Goal: Communication & Community: Answer question/provide support

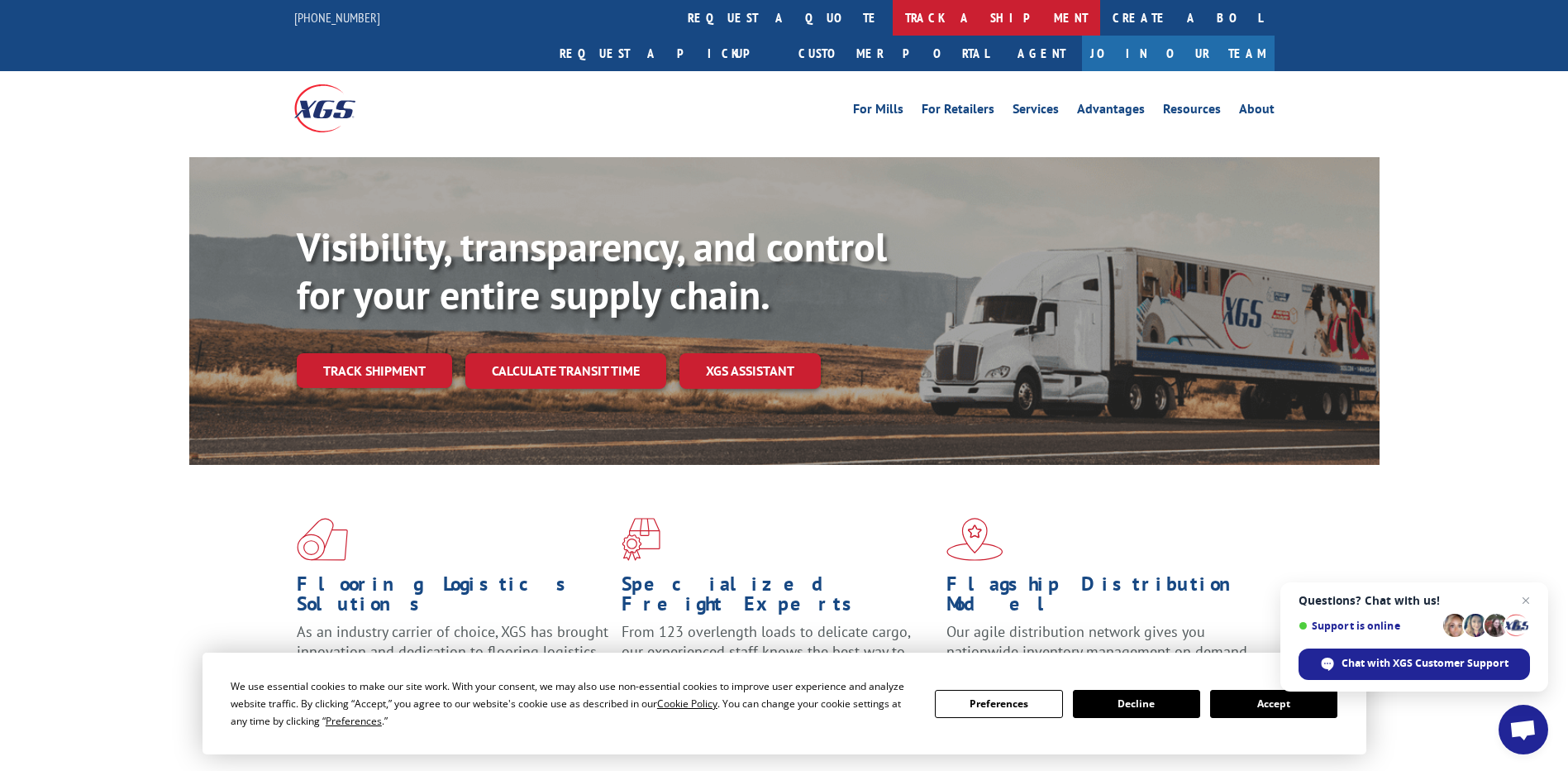
click at [893, 21] on link "track a shipment" at bounding box center [996, 17] width 207 height 35
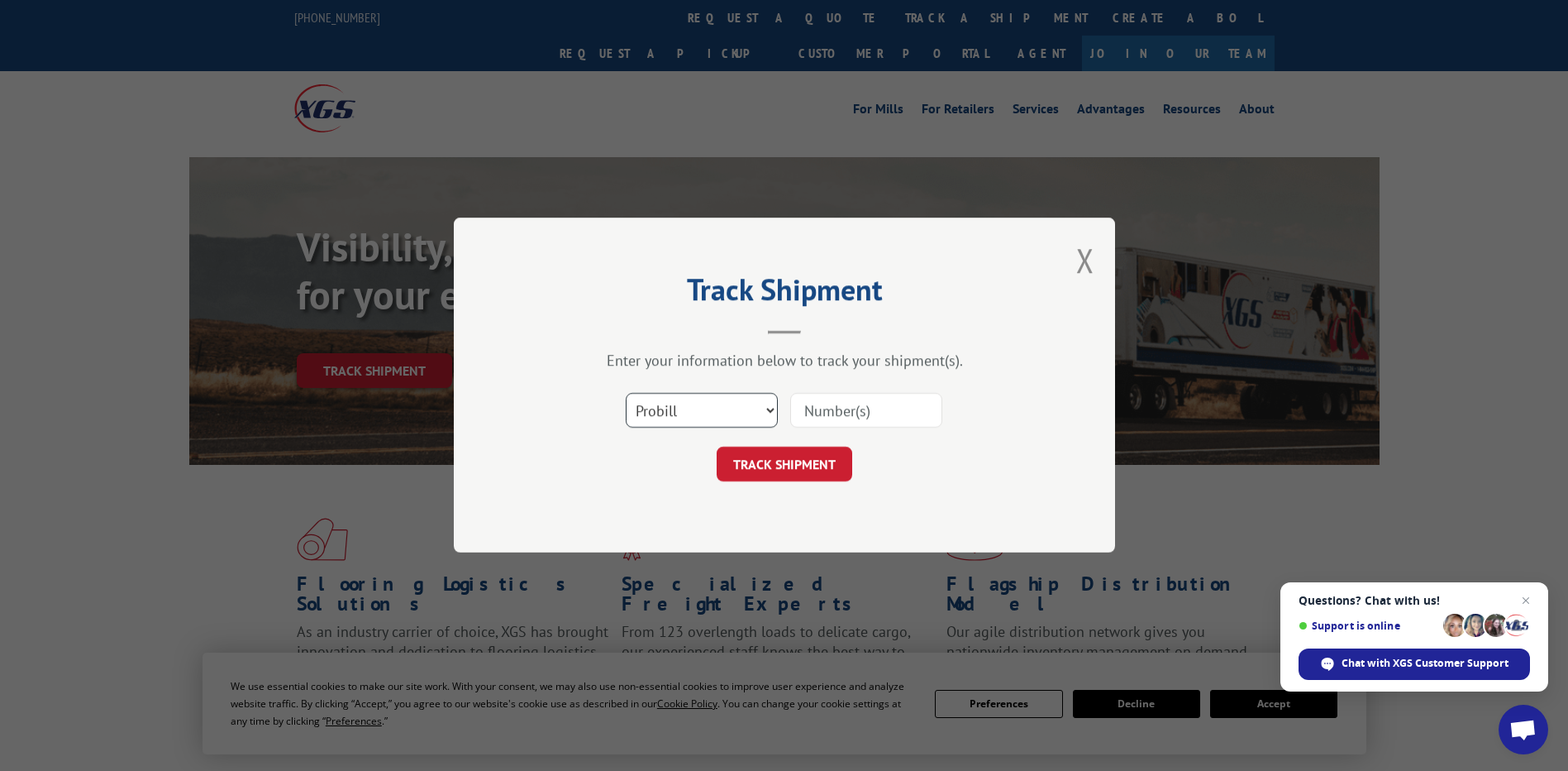
click at [759, 416] on select "Select category... Probill BOL PO" at bounding box center [701, 411] width 152 height 35
click at [1084, 255] on button "Close modal" at bounding box center [1085, 260] width 18 height 44
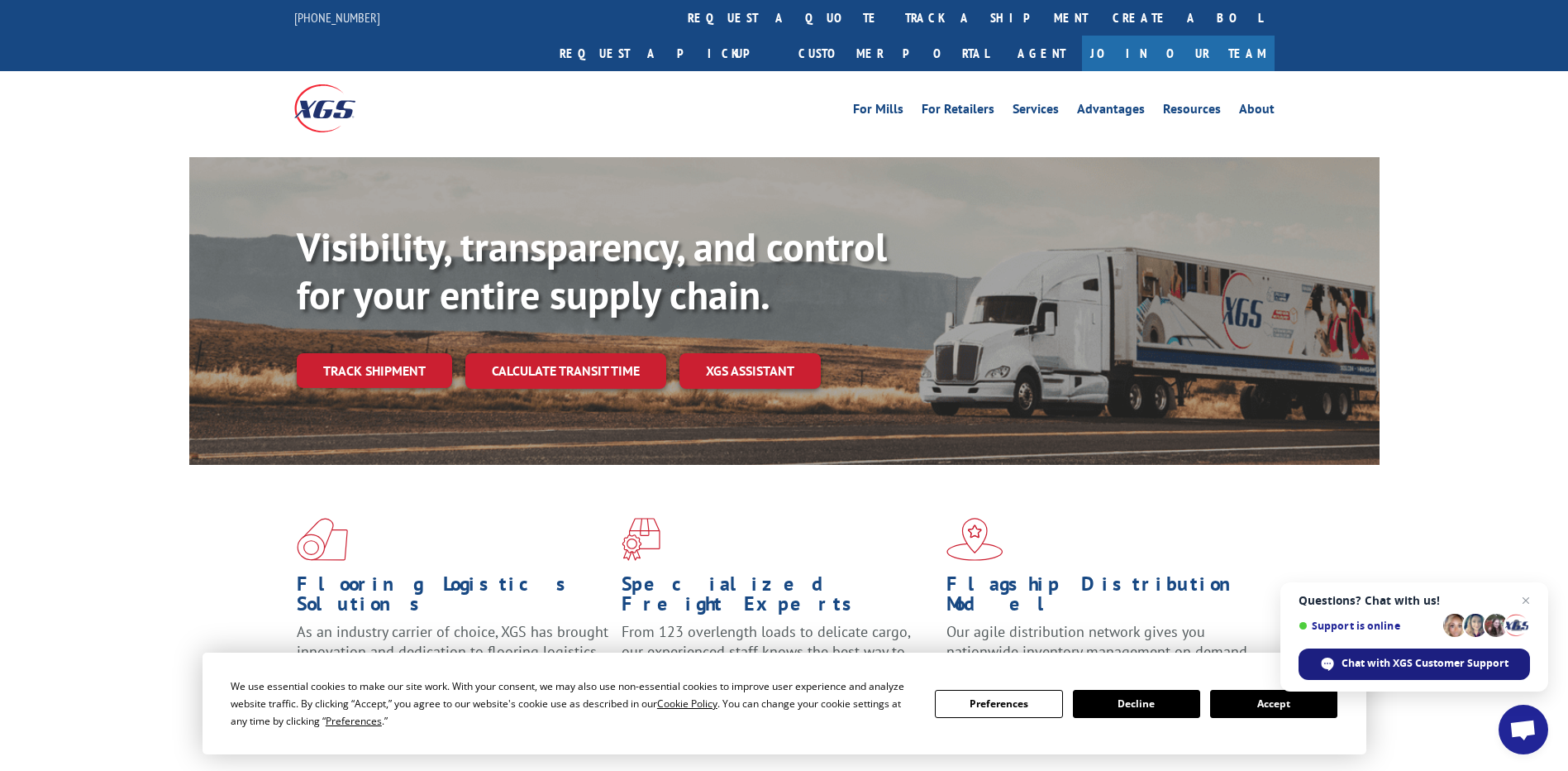
click at [1439, 665] on span "Chat with XGS Customer Support" at bounding box center [1425, 663] width 167 height 15
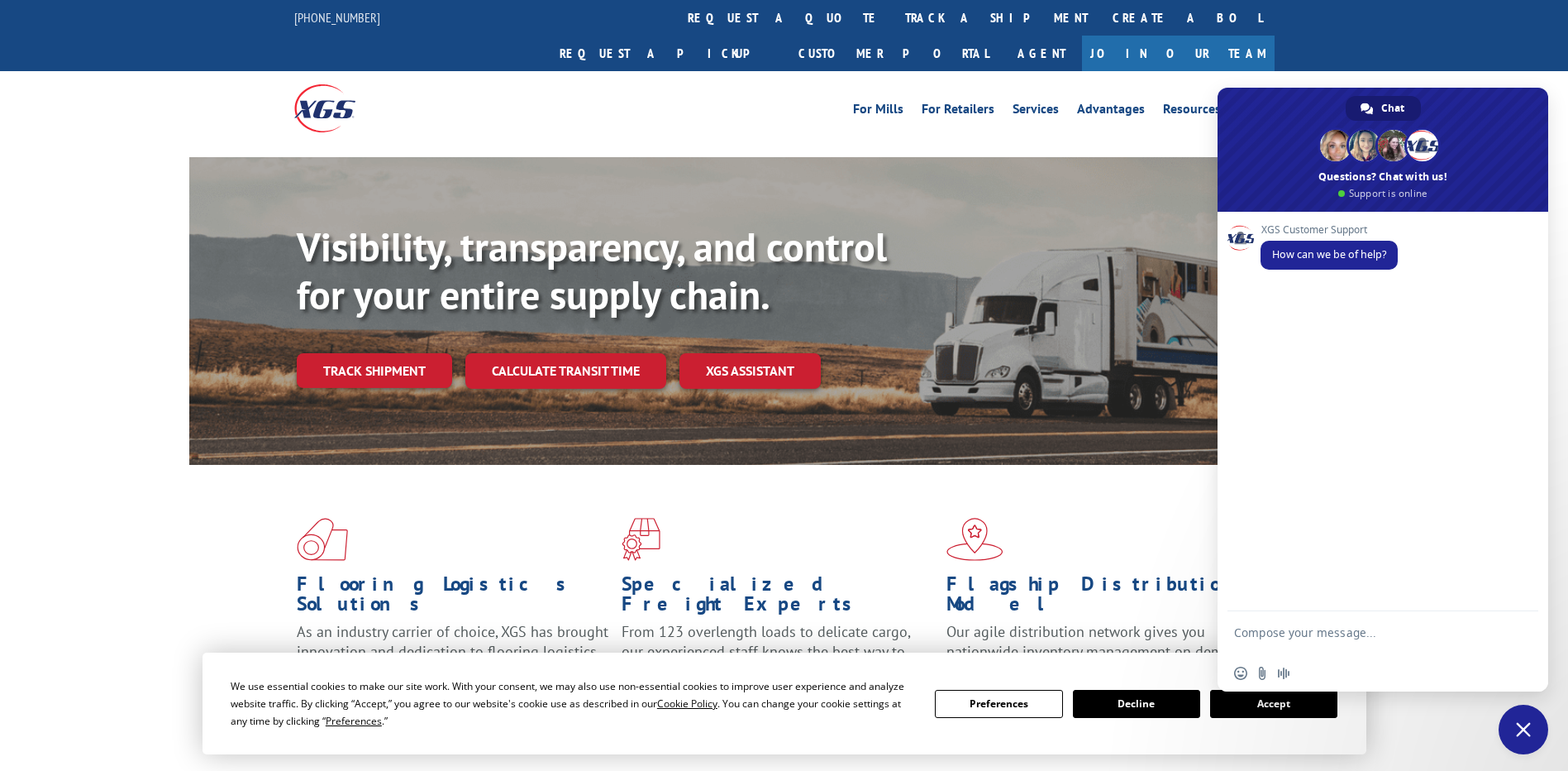
click at [1284, 631] on textarea "Compose your message..." at bounding box center [1364, 640] width 261 height 30
click at [1358, 644] on form "Hi i am checking on" at bounding box center [1364, 636] width 261 height 45
click at [1363, 637] on textarea "Hi i am checking on" at bounding box center [1364, 635] width 261 height 15
paste textarea "PU00065162"
type textarea "Hi i am checking on a pickup status PU00065162"
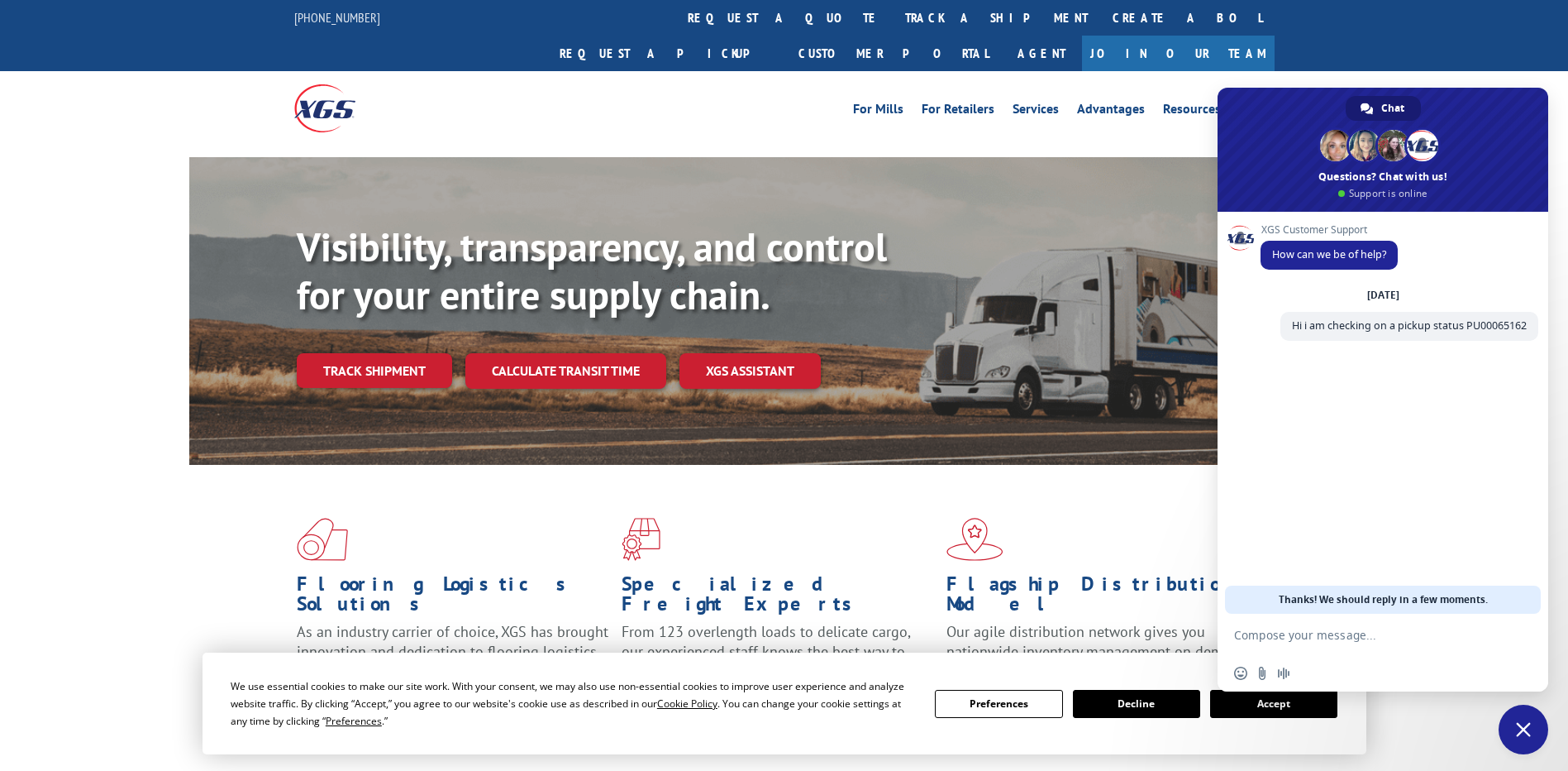
click at [1267, 703] on button "Accept" at bounding box center [1273, 703] width 127 height 28
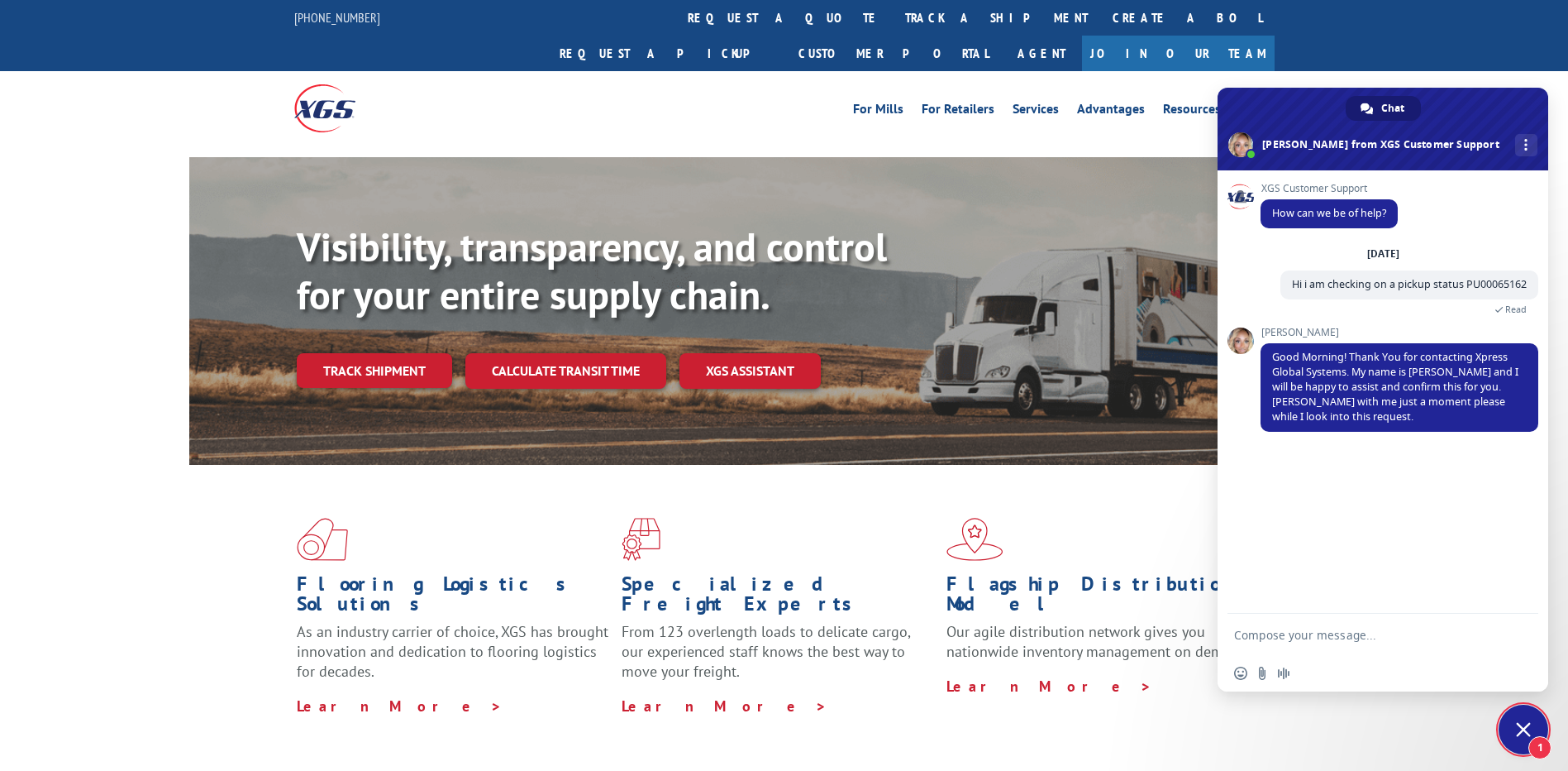
click at [1298, 637] on textarea "Compose your message..." at bounding box center [1364, 635] width 261 height 15
type textarea "okay"
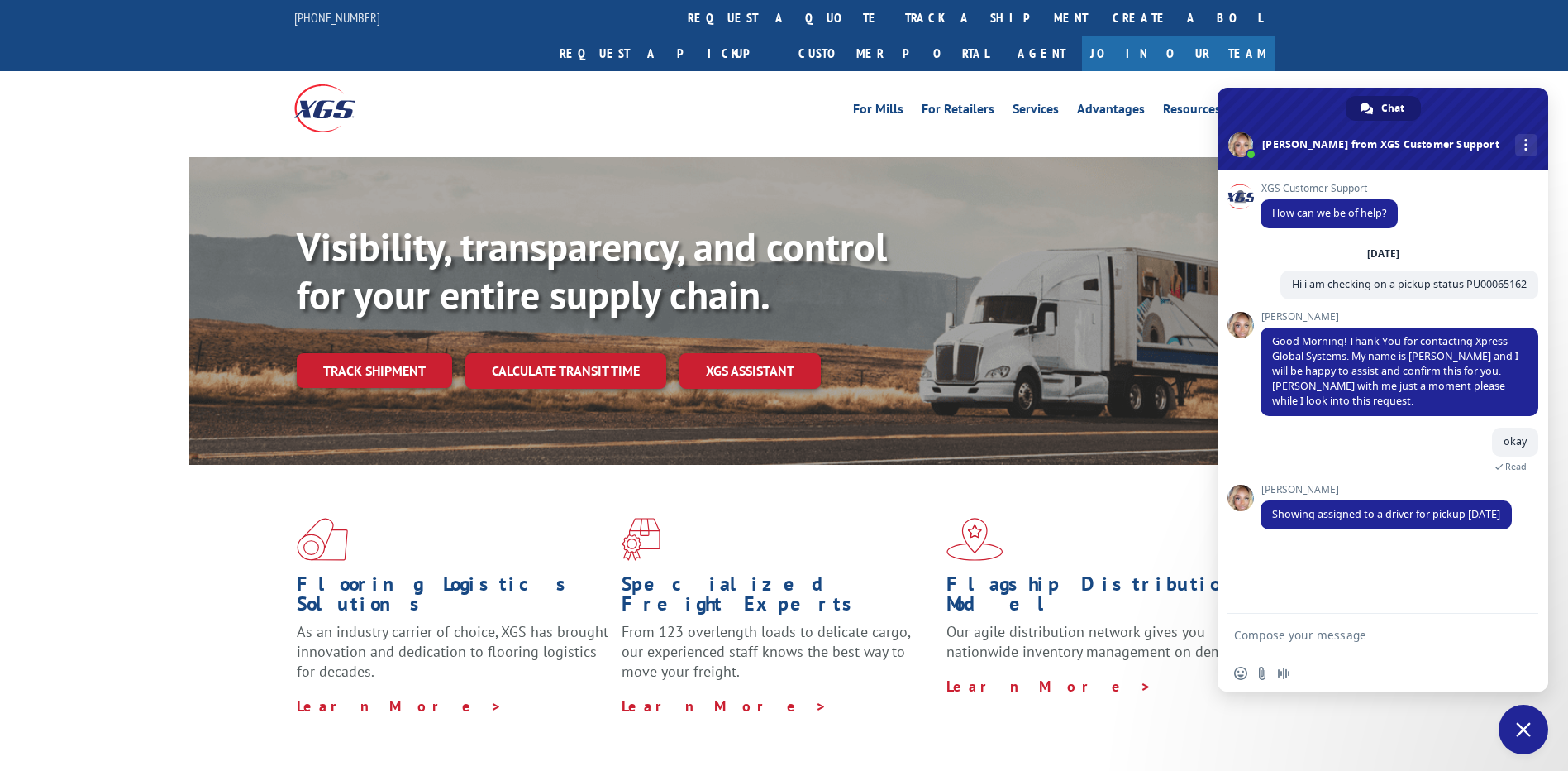
click at [1287, 635] on textarea "Compose your message..." at bounding box center [1364, 635] width 261 height 15
type textarea "okay"
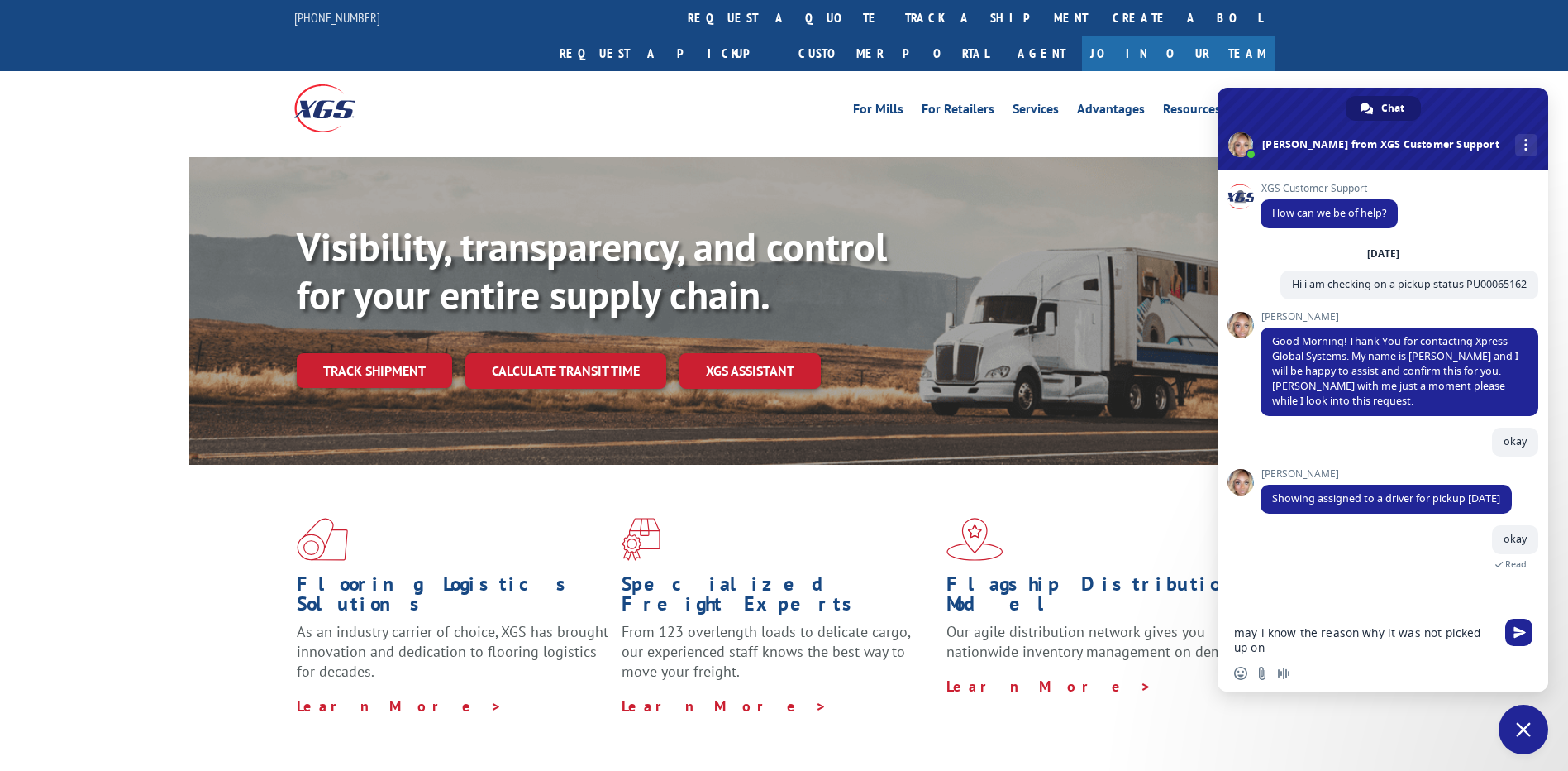
click at [1274, 646] on textarea "may i know the reason why it was not picked up on" at bounding box center [1364, 640] width 261 height 30
type textarea "may i know the reason why it was not picked up on 09/08 and 09/09?"
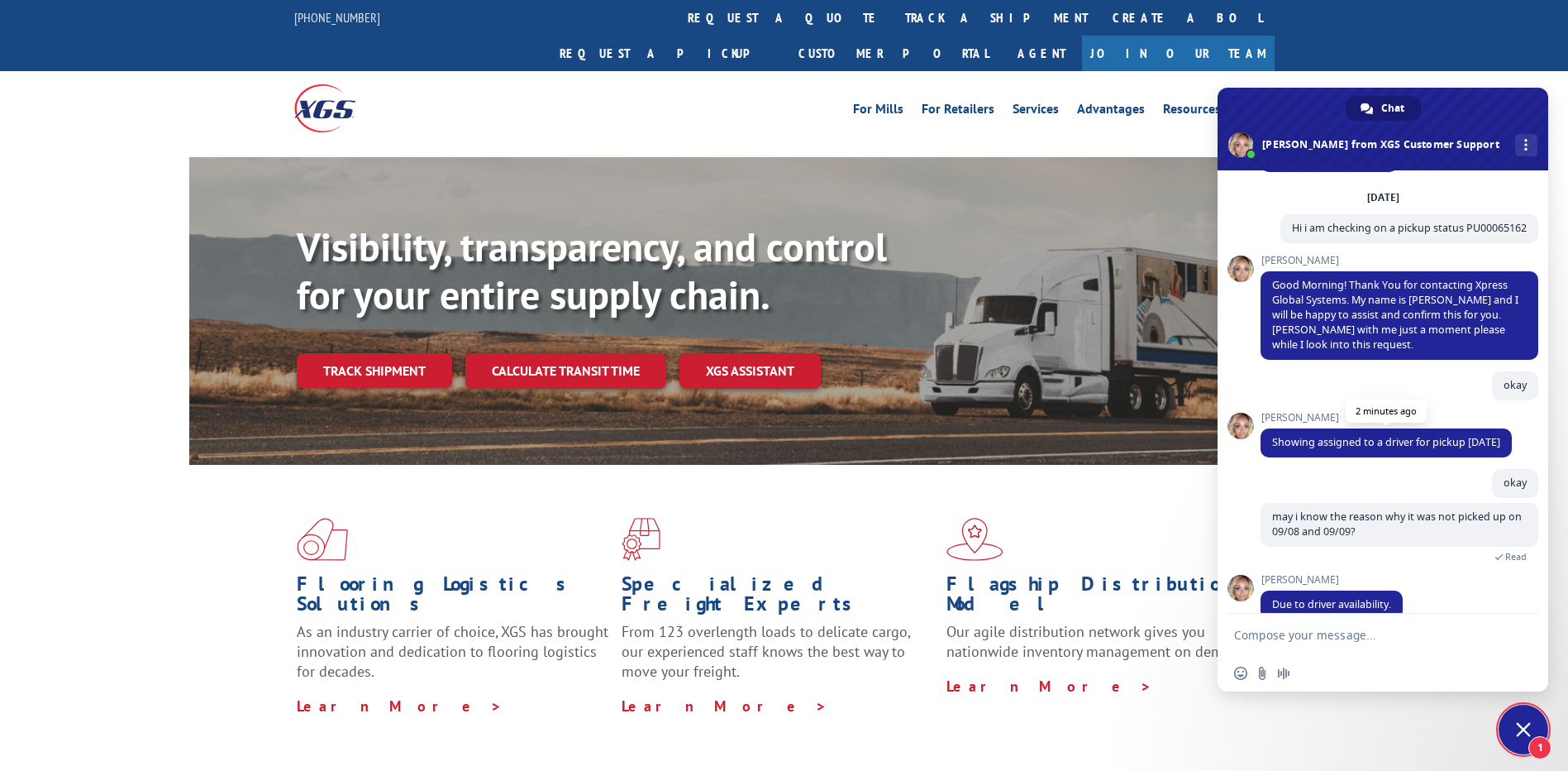
scroll to position [81, 0]
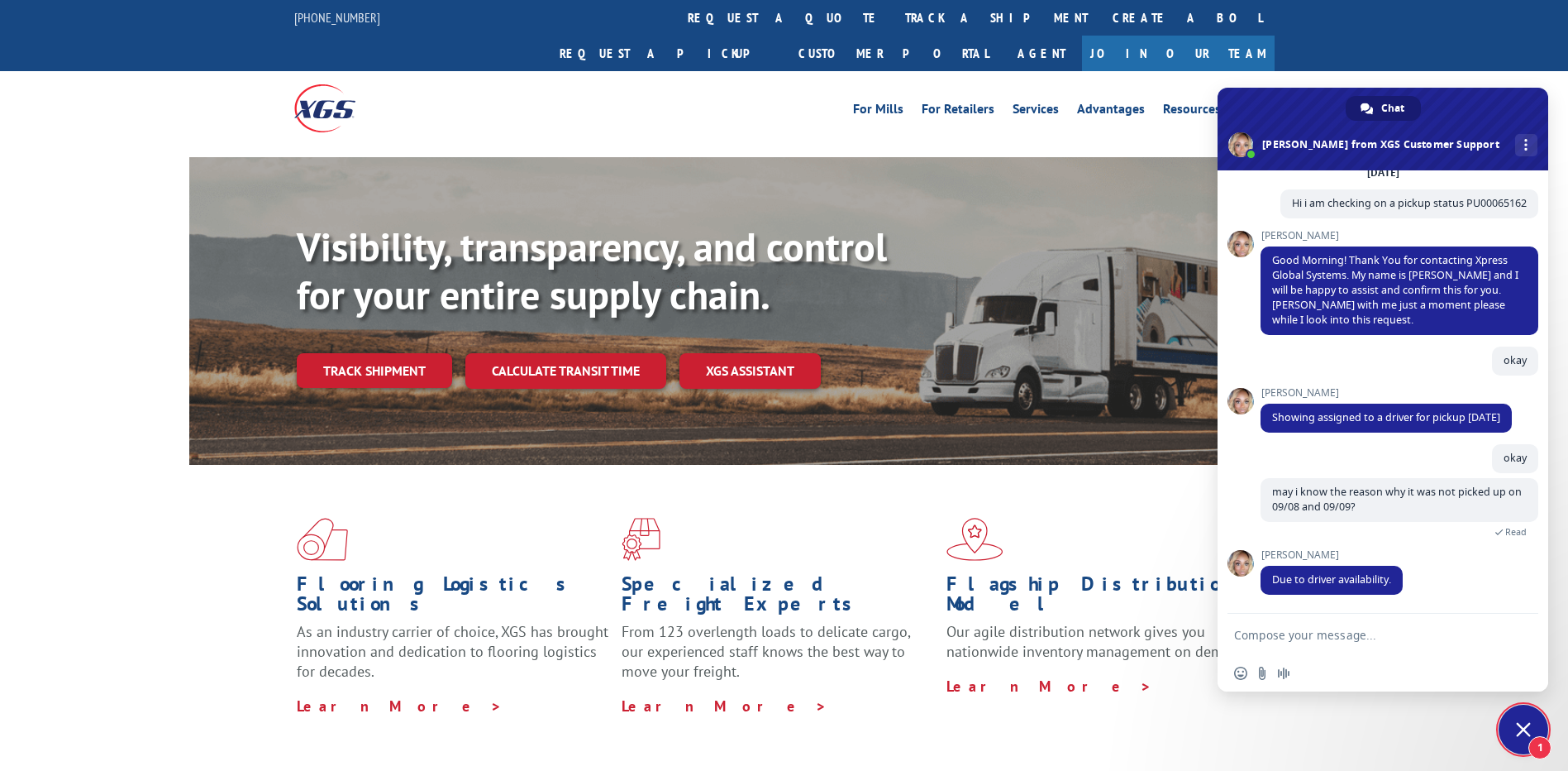
click at [1293, 632] on textarea "Compose your message..." at bounding box center [1364, 635] width 261 height 15
type textarea "okay"
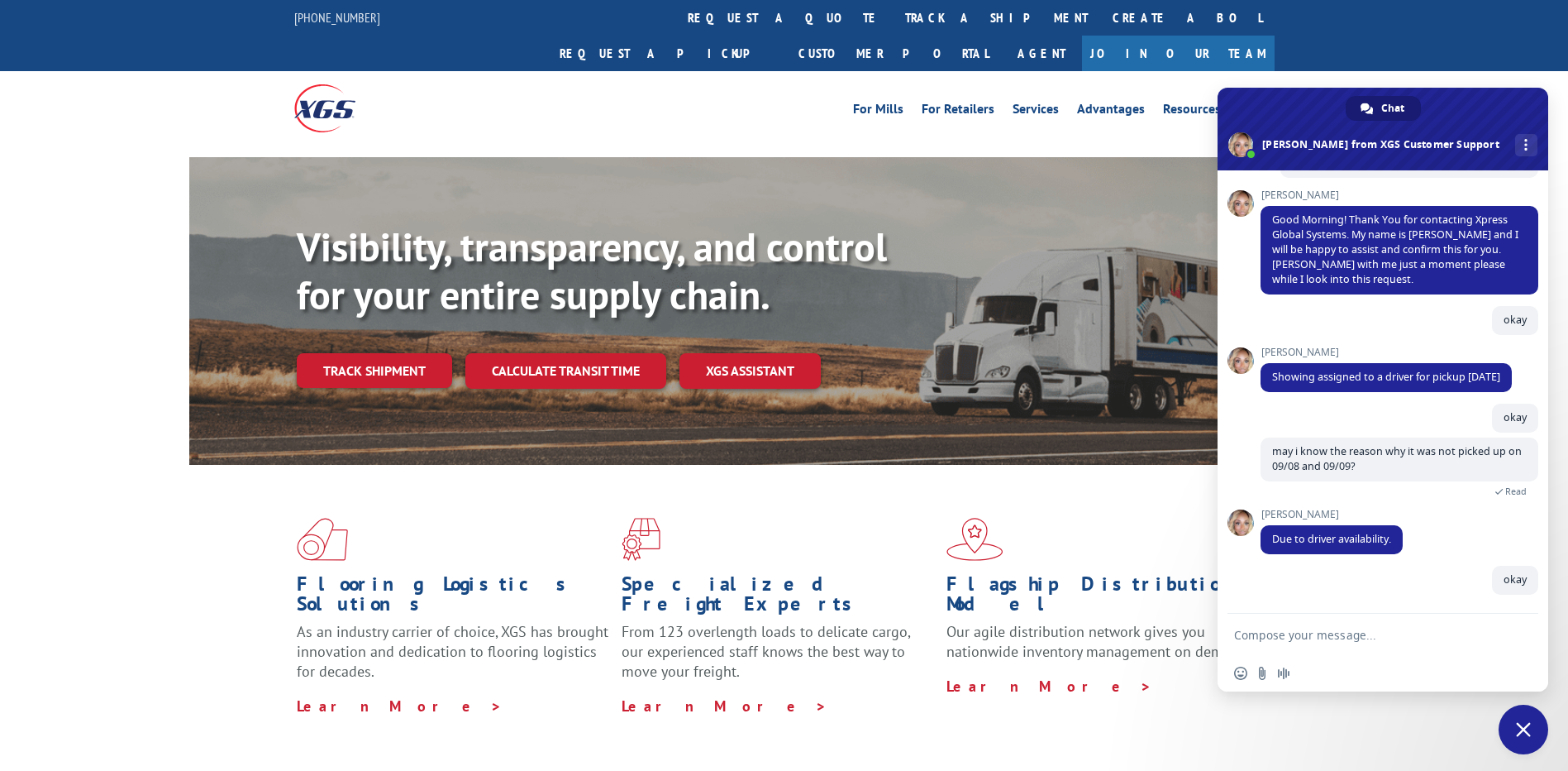
scroll to position [122, 0]
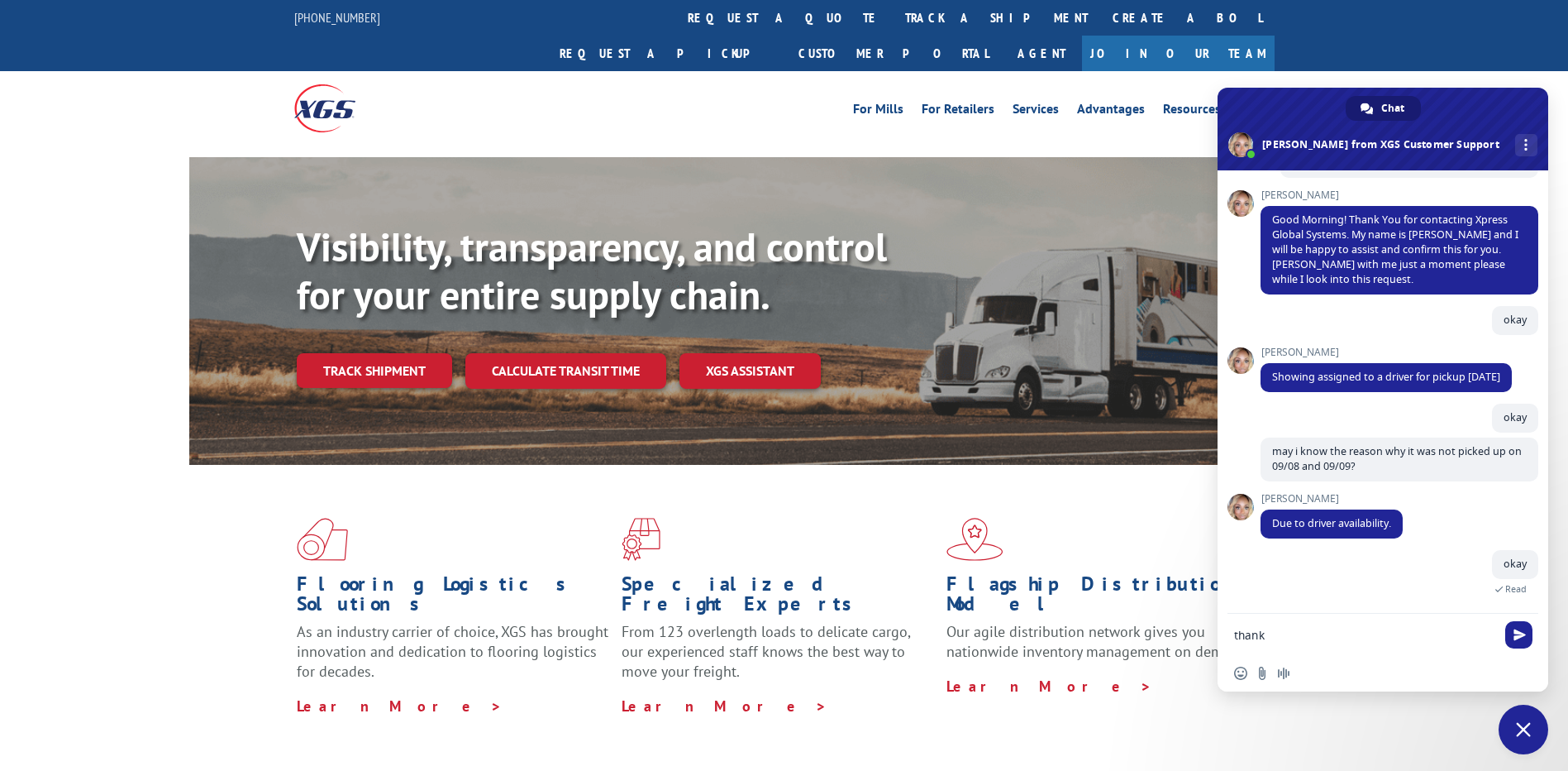
type textarea "thanks"
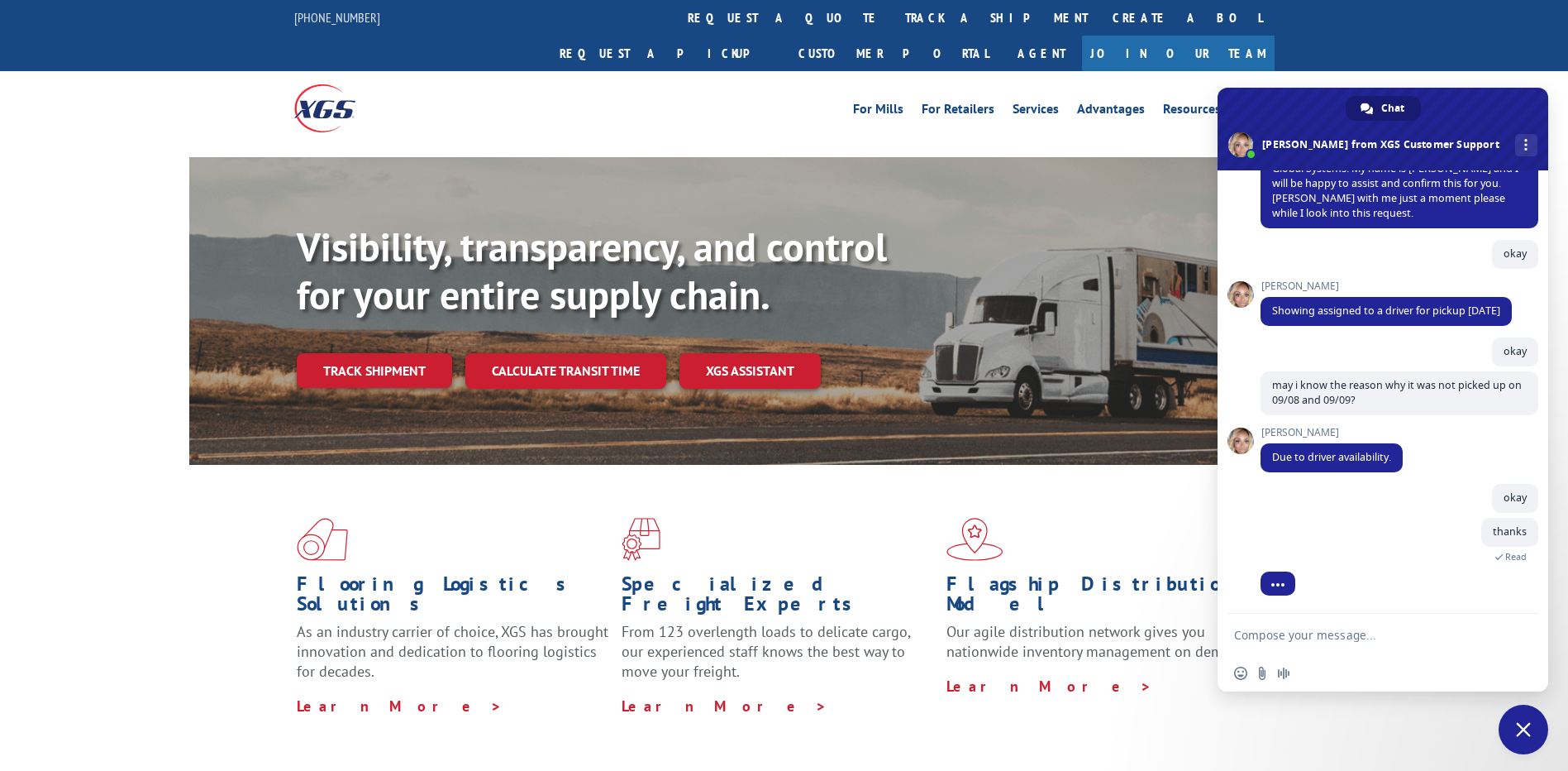
scroll to position [23, 0]
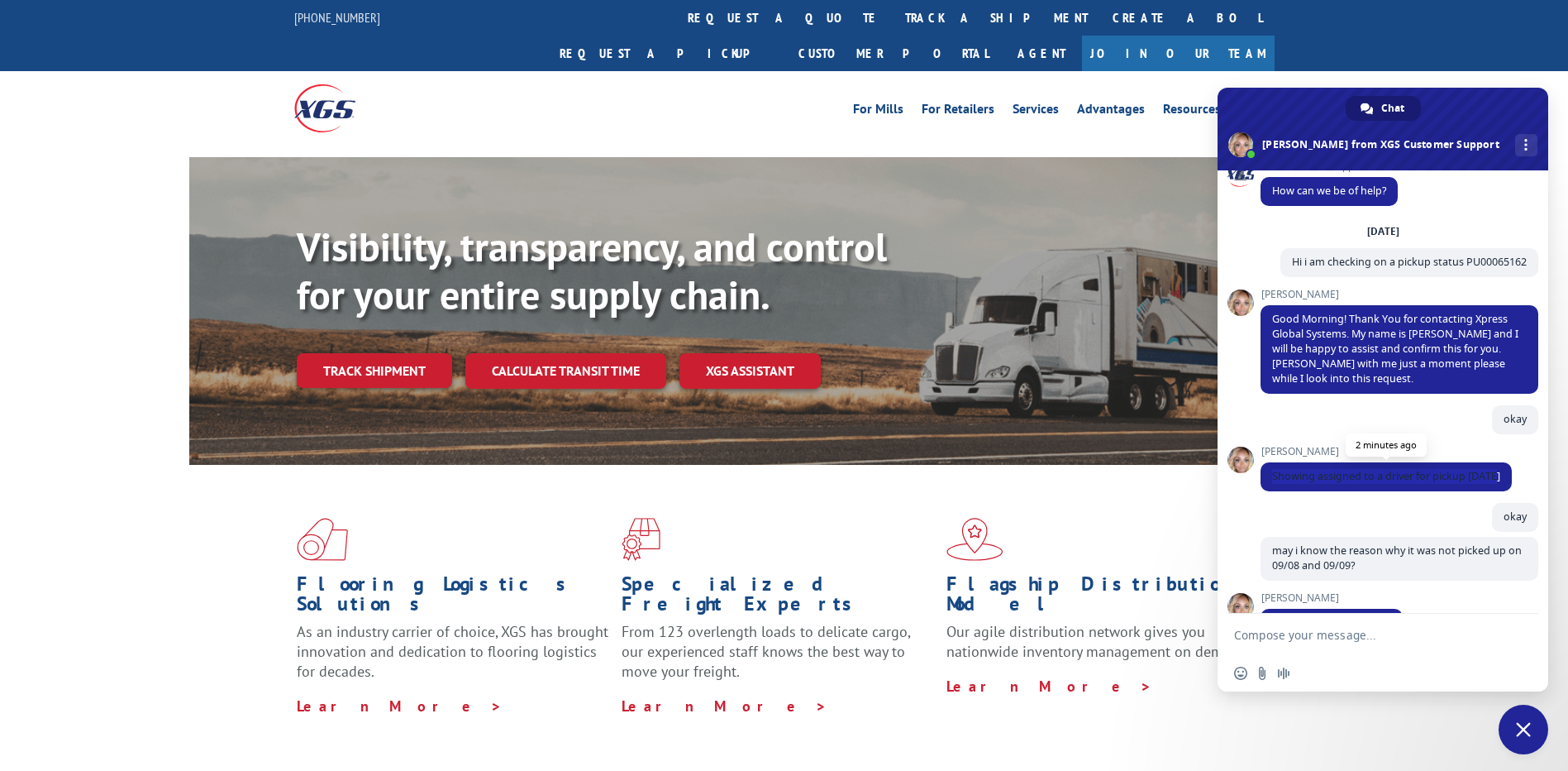
drag, startPoint x: 1273, startPoint y: 476, endPoint x: 1503, endPoint y: 473, distance: 230.0
click at [1503, 473] on span "Showing assigned to a driver for pickup [DATE]" at bounding box center [1386, 476] width 251 height 29
copy span "Showing assigned to a driver for pickup [DATE]"
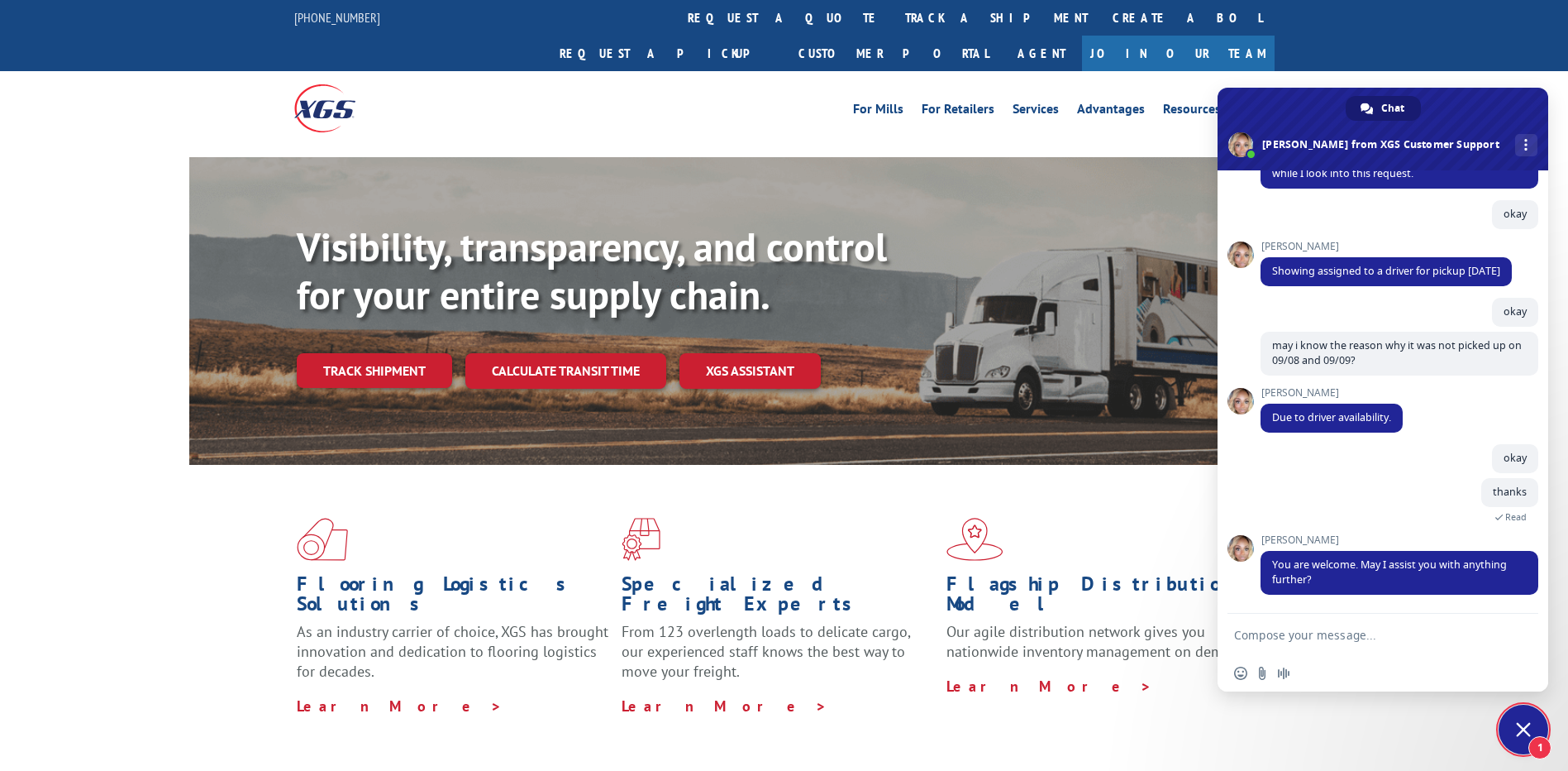
scroll to position [227, 0]
click at [1260, 634] on textarea "Compose your message..." at bounding box center [1364, 635] width 261 height 15
type textarea "nothing else"
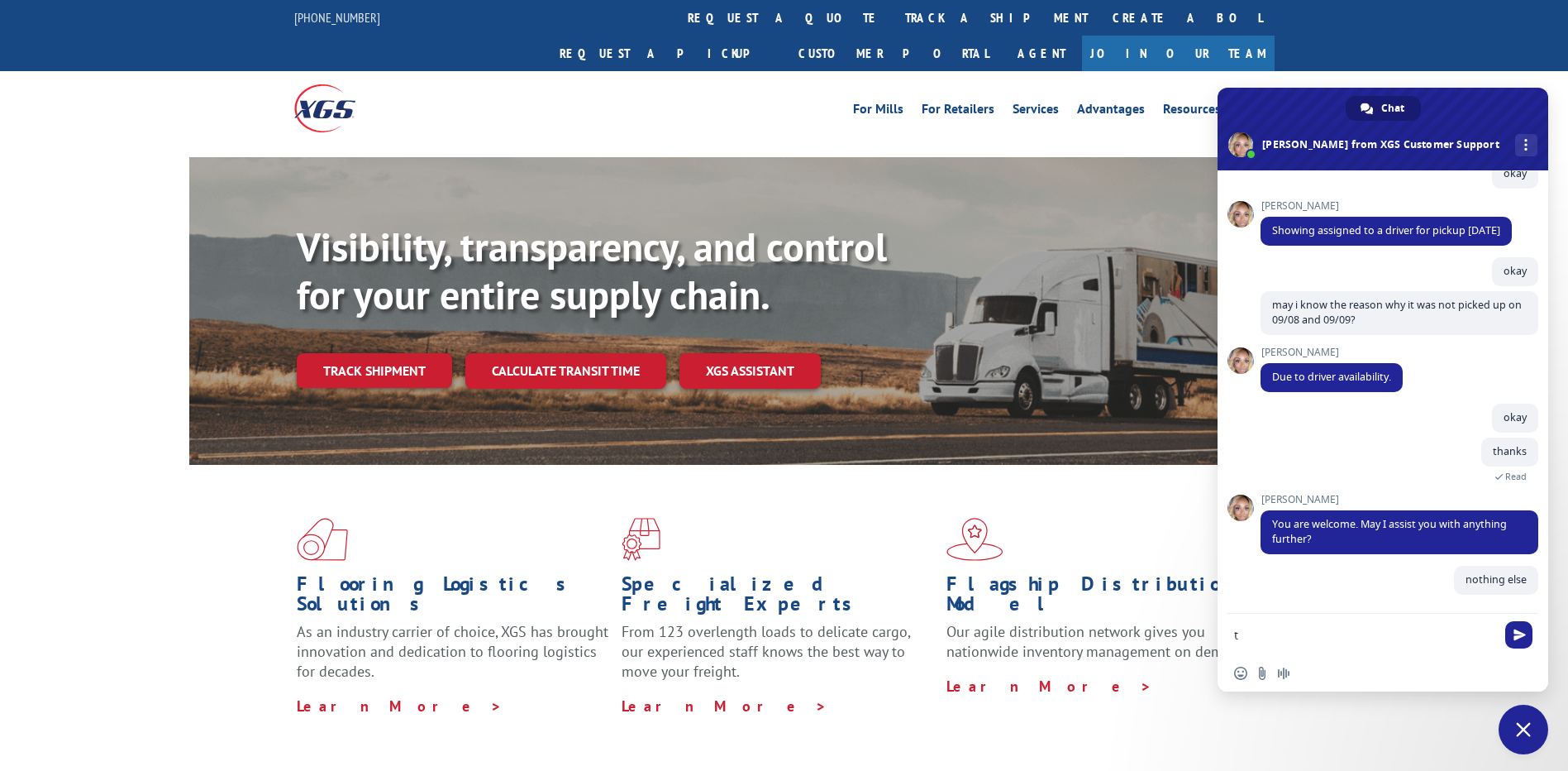
scroll to position [268, 0]
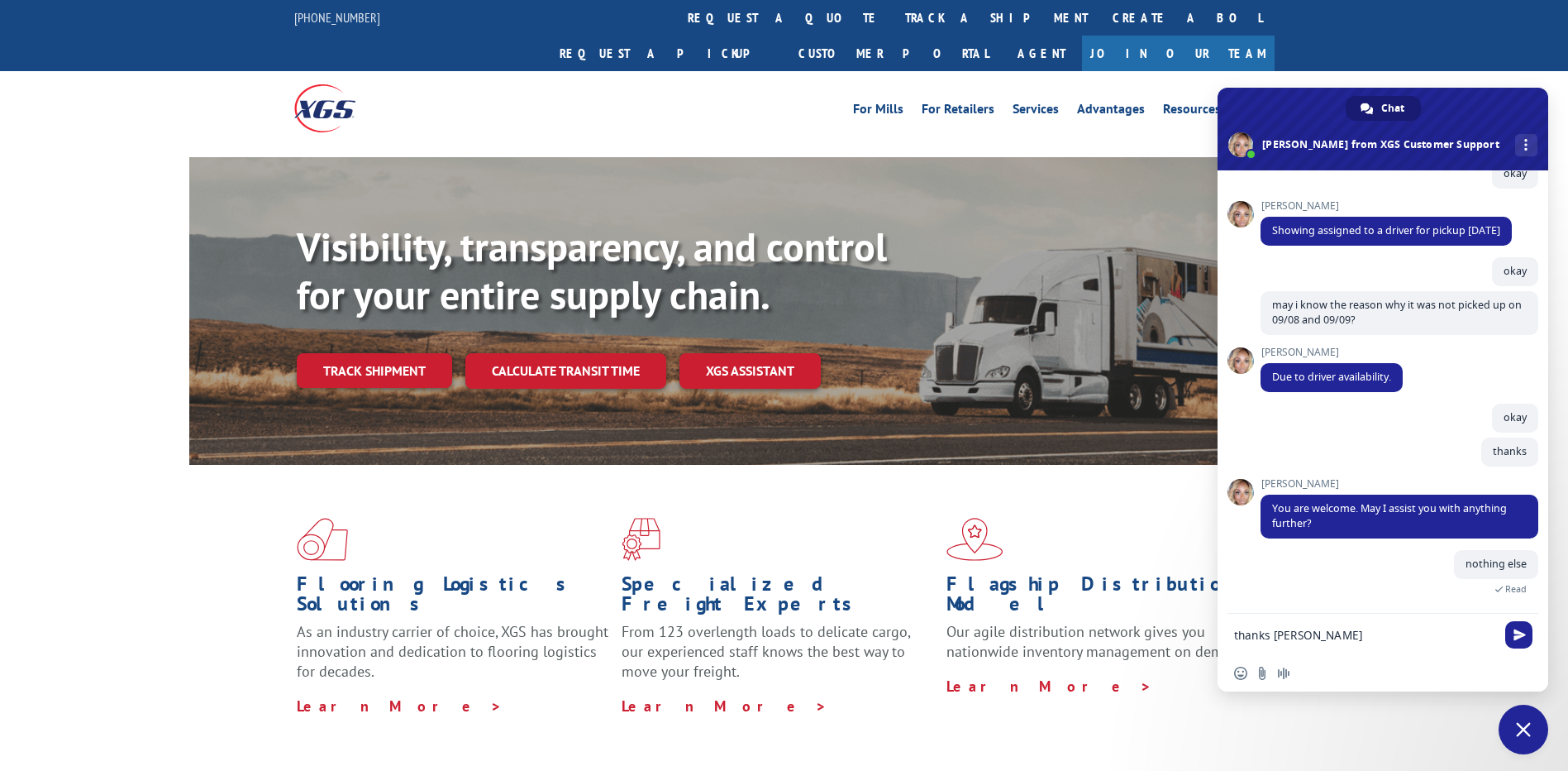
type textarea "thanks [PERSON_NAME]."
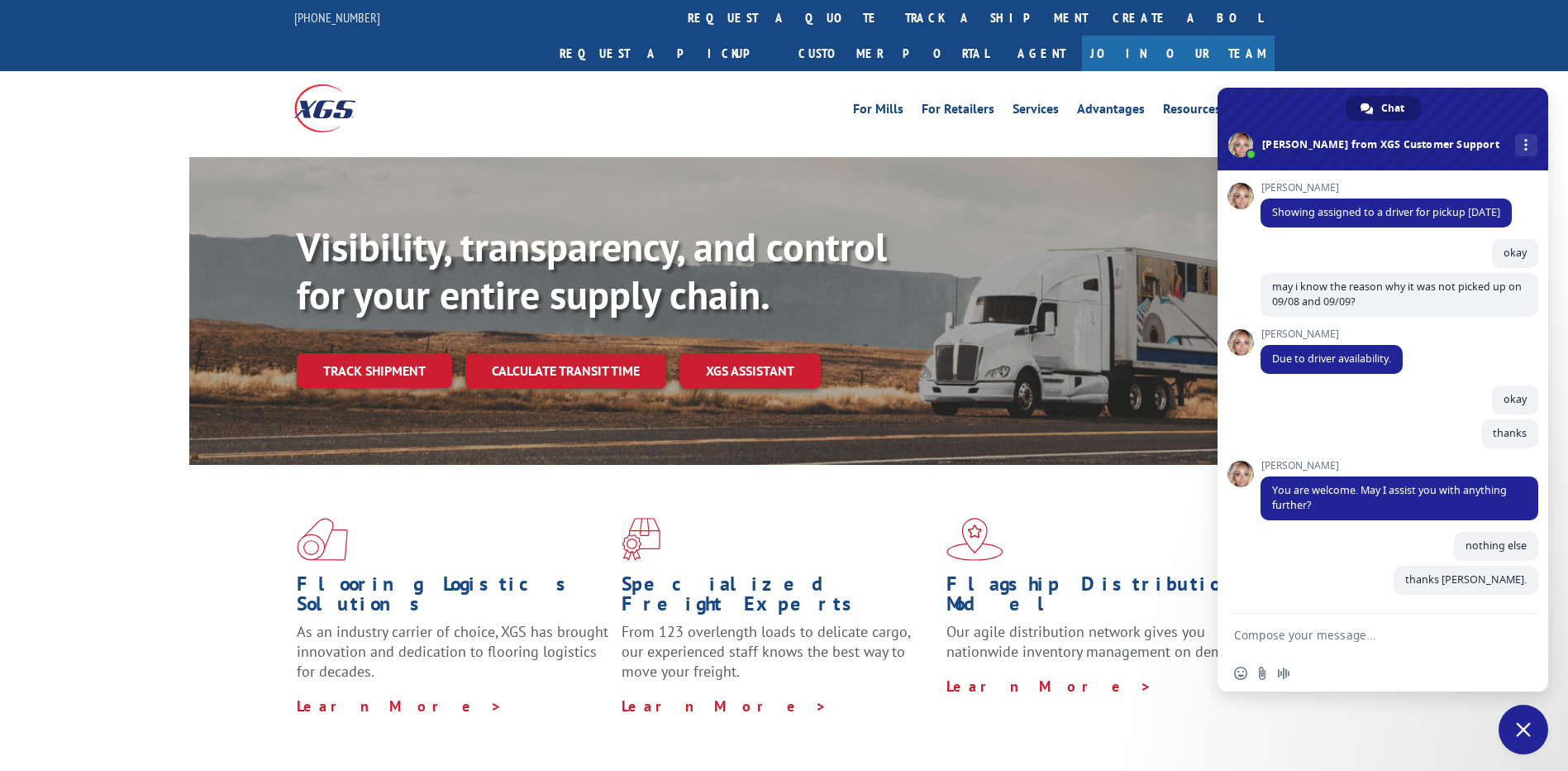
scroll to position [302, 0]
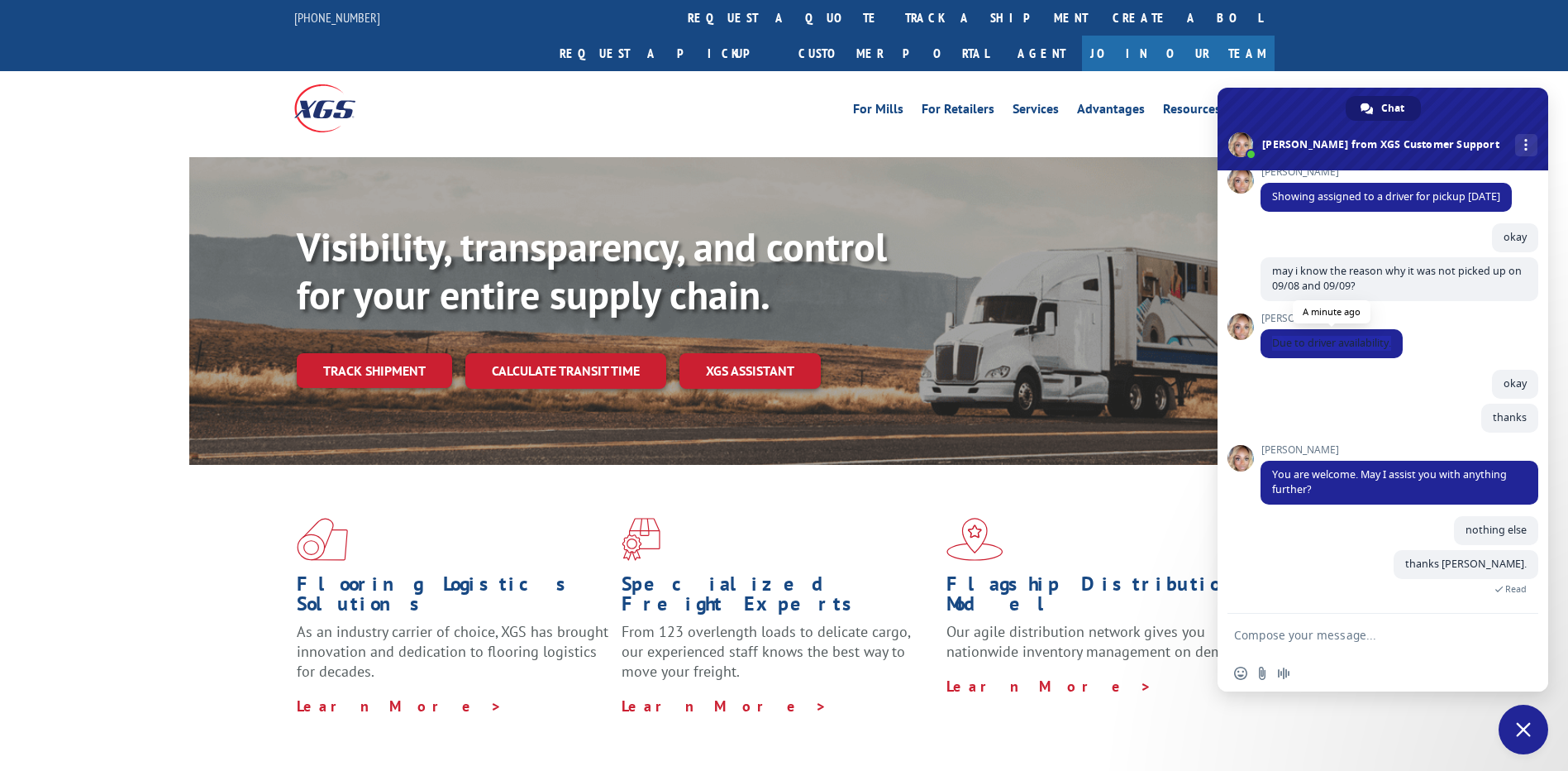
drag, startPoint x: 1273, startPoint y: 340, endPoint x: 1397, endPoint y: 343, distance: 124.0
click at [1397, 343] on span "Due to driver availability." at bounding box center [1332, 344] width 142 height 29
copy span "Due to driver availability."
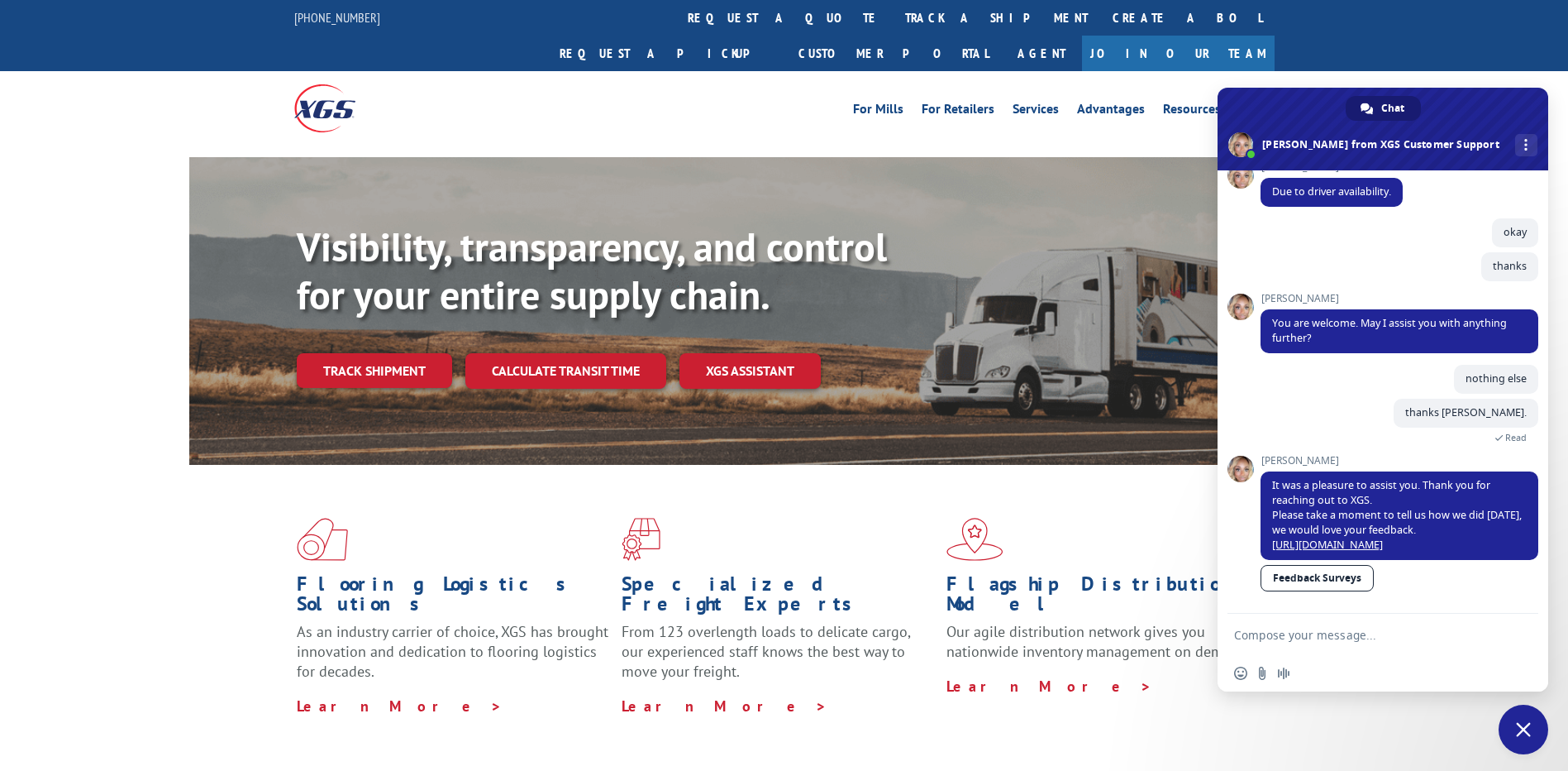
scroll to position [468, 0]
click at [1307, 576] on link "Feedback Surveys" at bounding box center [1317, 577] width 114 height 26
